Goal: Navigation & Orientation: Understand site structure

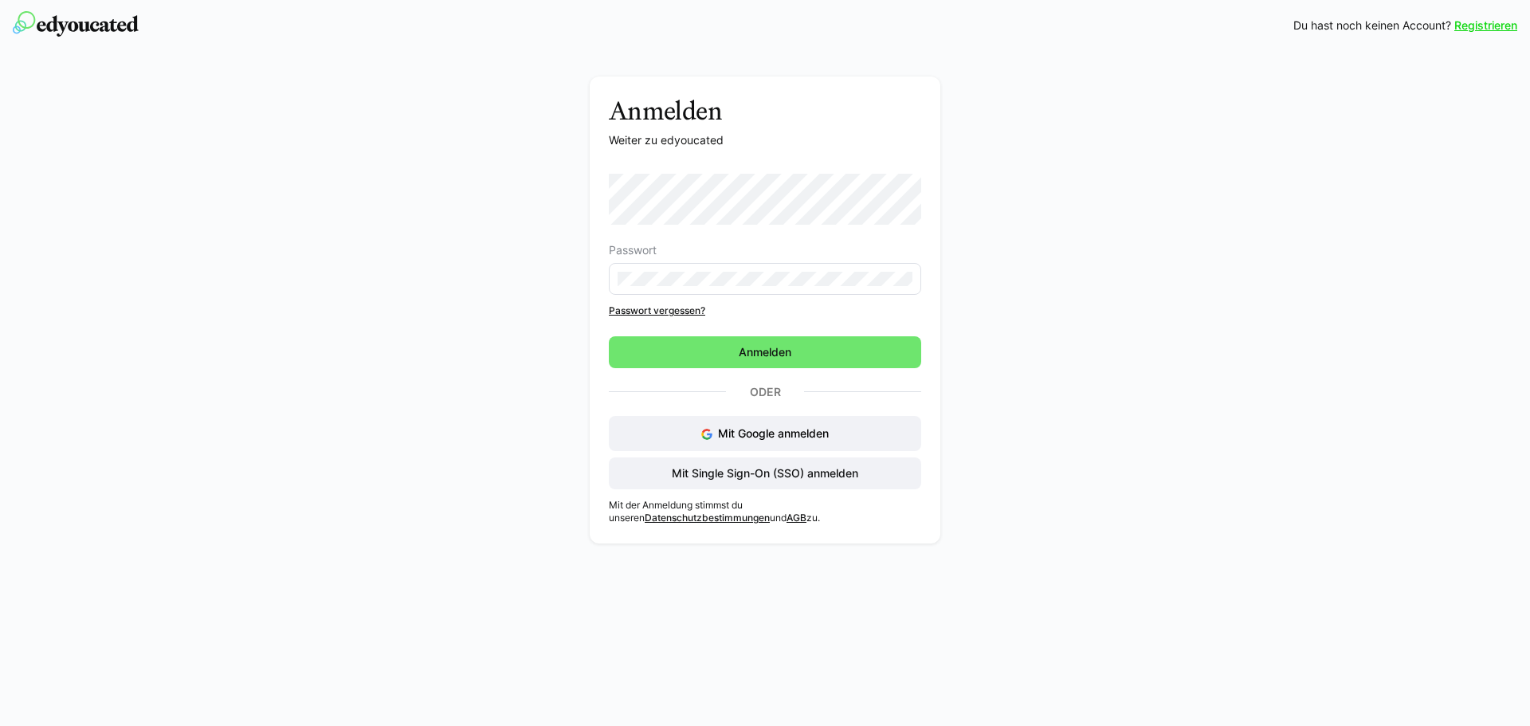
click at [0, 725] on com-1password-button at bounding box center [0, 726] width 0 height 0
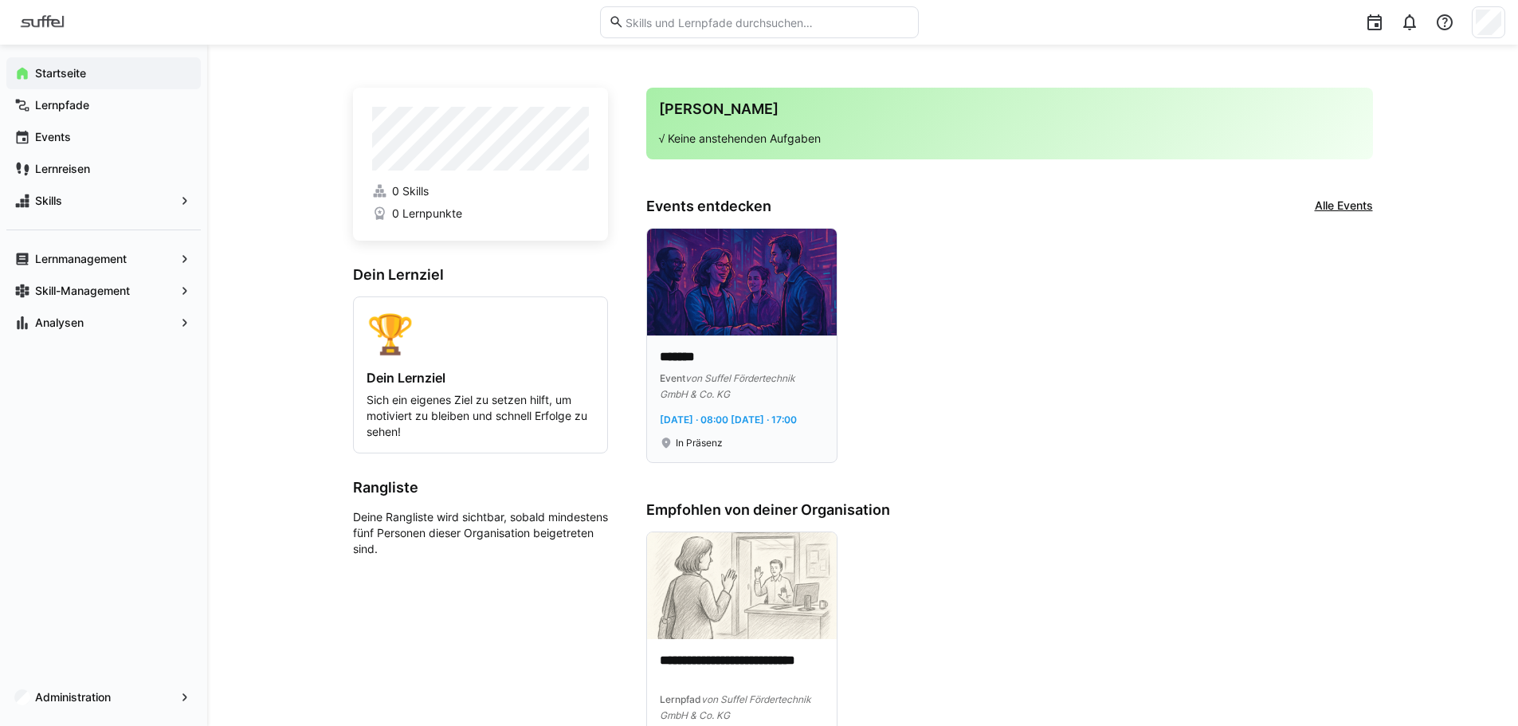
click at [696, 358] on p "*******" at bounding box center [742, 357] width 164 height 18
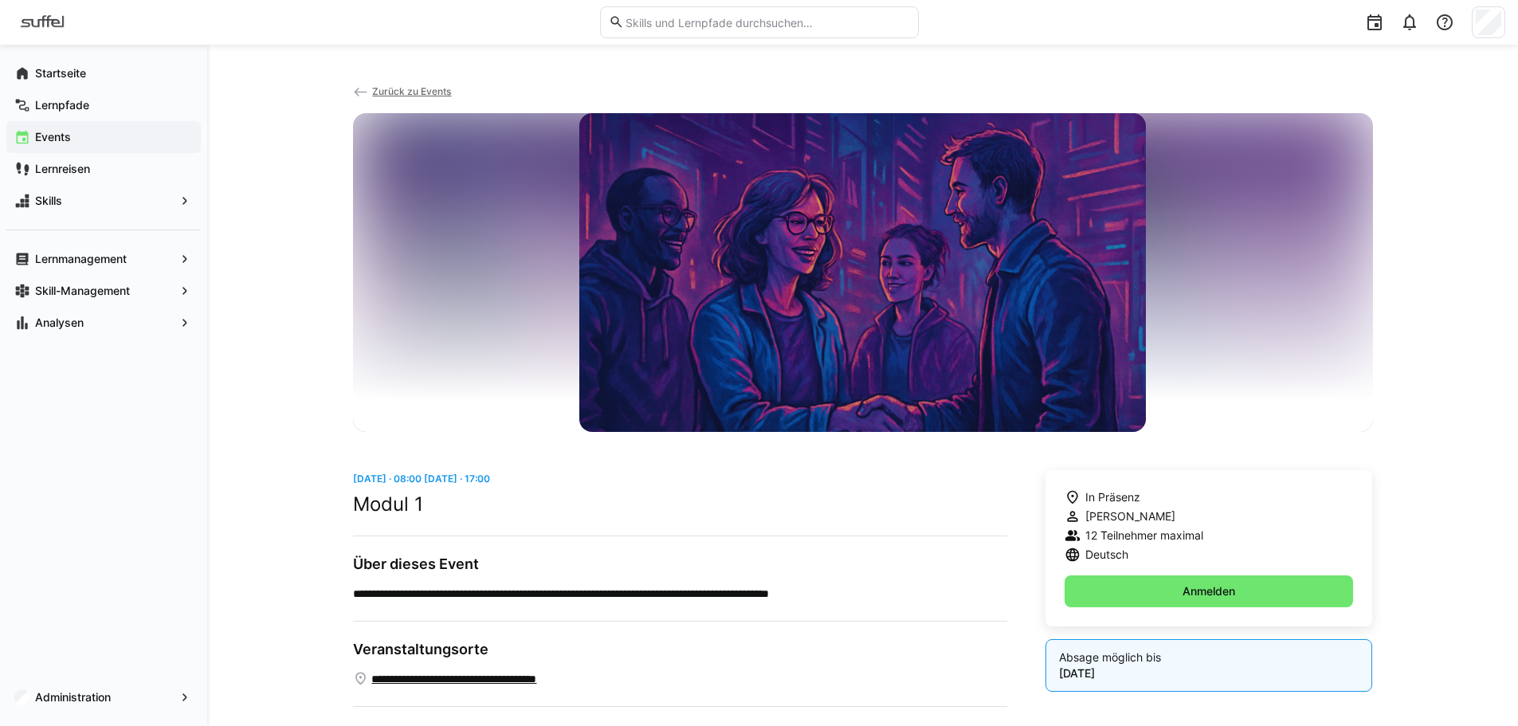
click at [419, 95] on span "Zurück zu Events" at bounding box center [411, 91] width 79 height 12
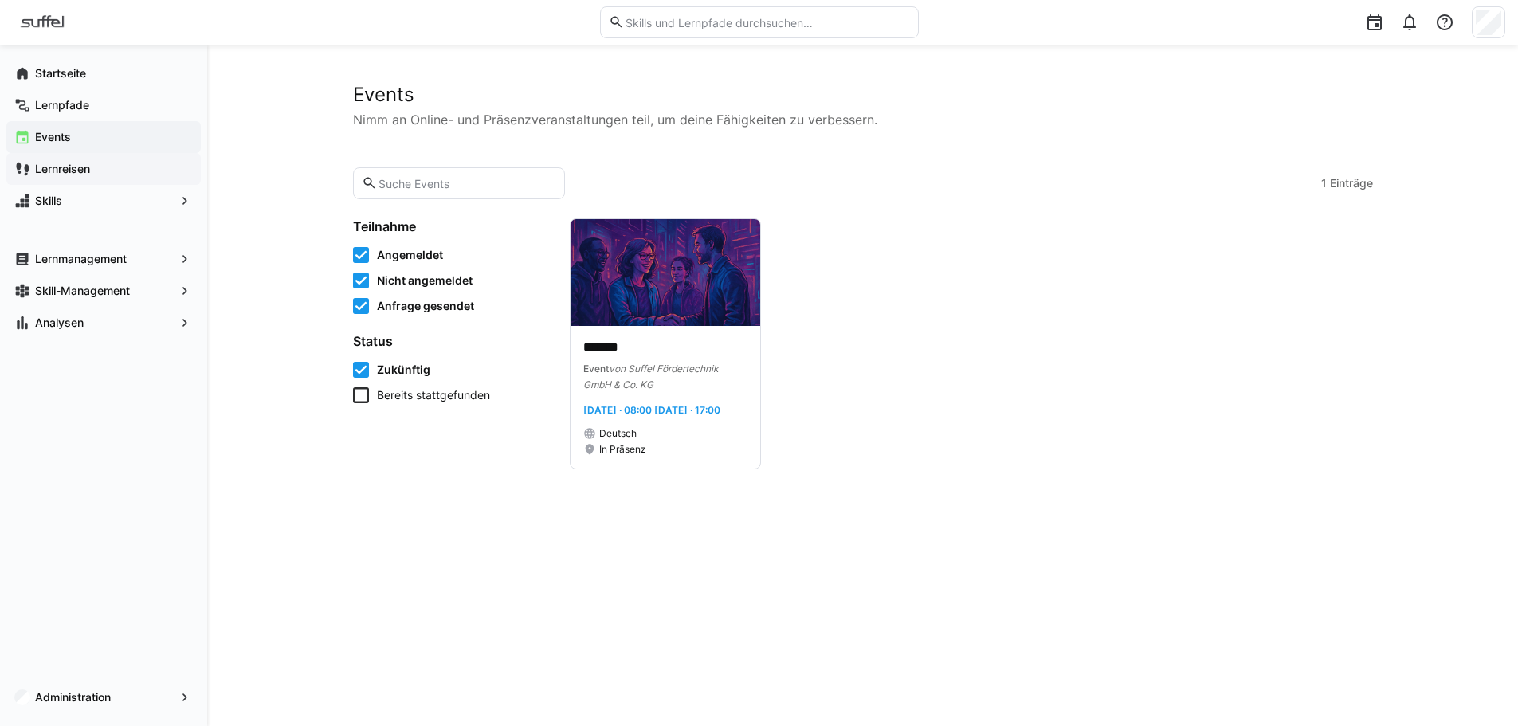
click at [100, 164] on span "Lernreisen" at bounding box center [113, 169] width 160 height 16
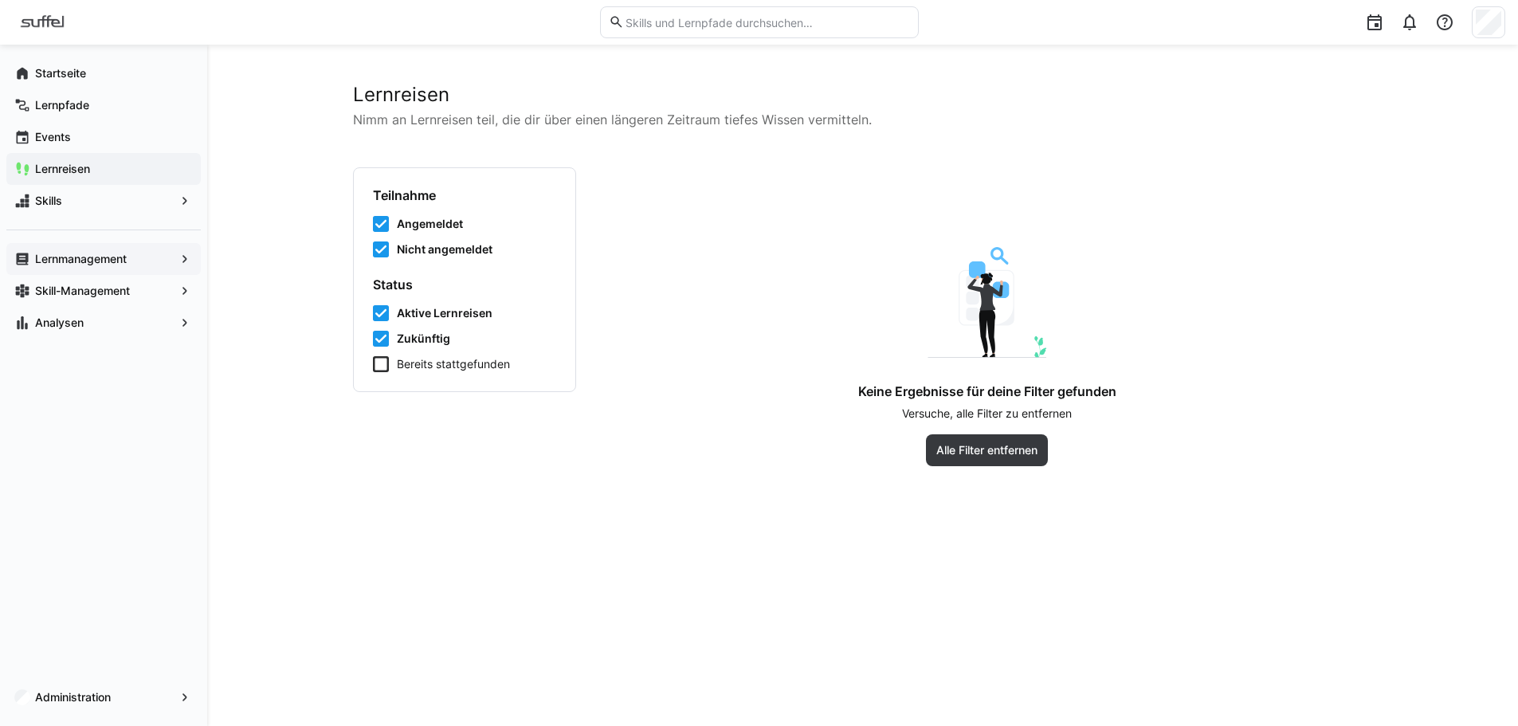
click at [0, 0] on app-navigation-label "Lernmanagement" at bounding box center [0, 0] width 0 height 0
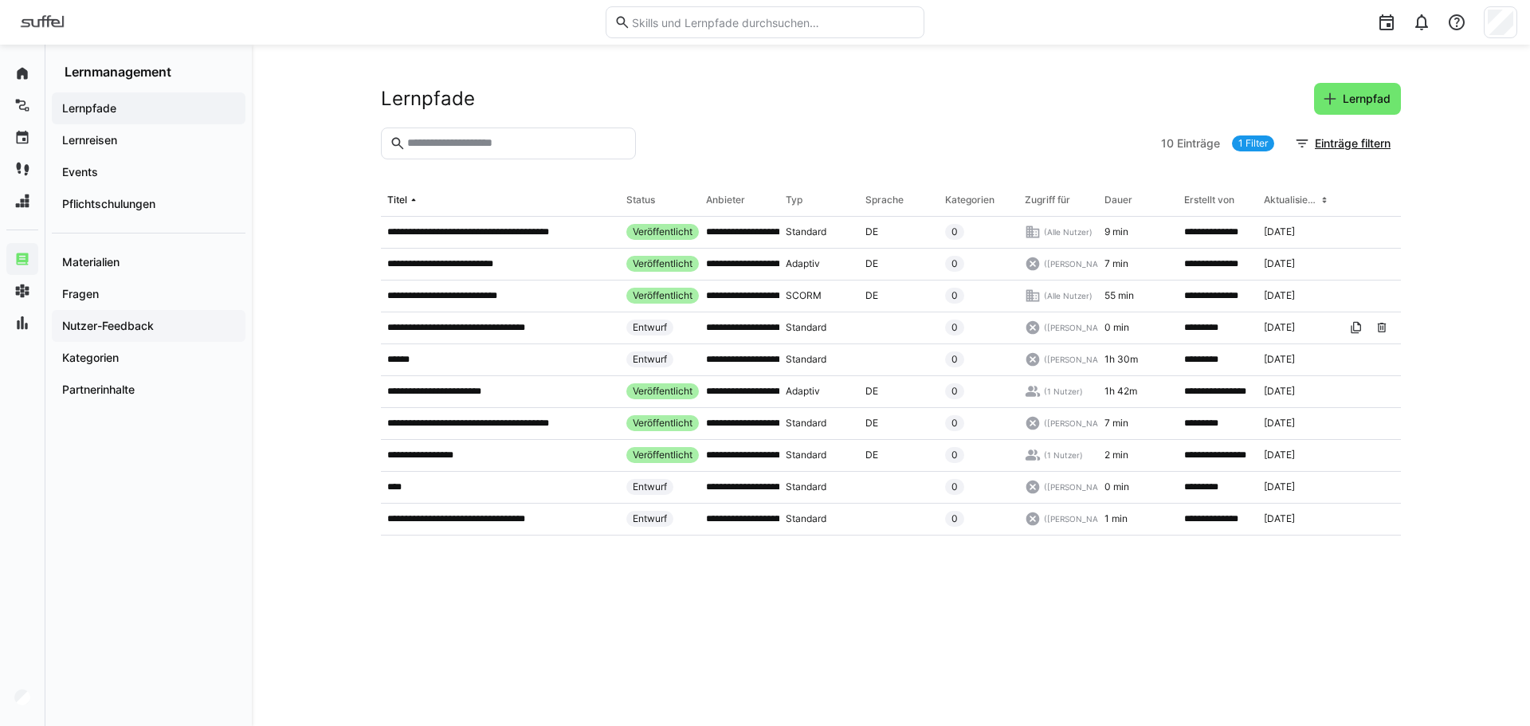
click at [0, 0] on app-navigation-label "Nutzer-Feedback" at bounding box center [0, 0] width 0 height 0
